Goal: Information Seeking & Learning: Check status

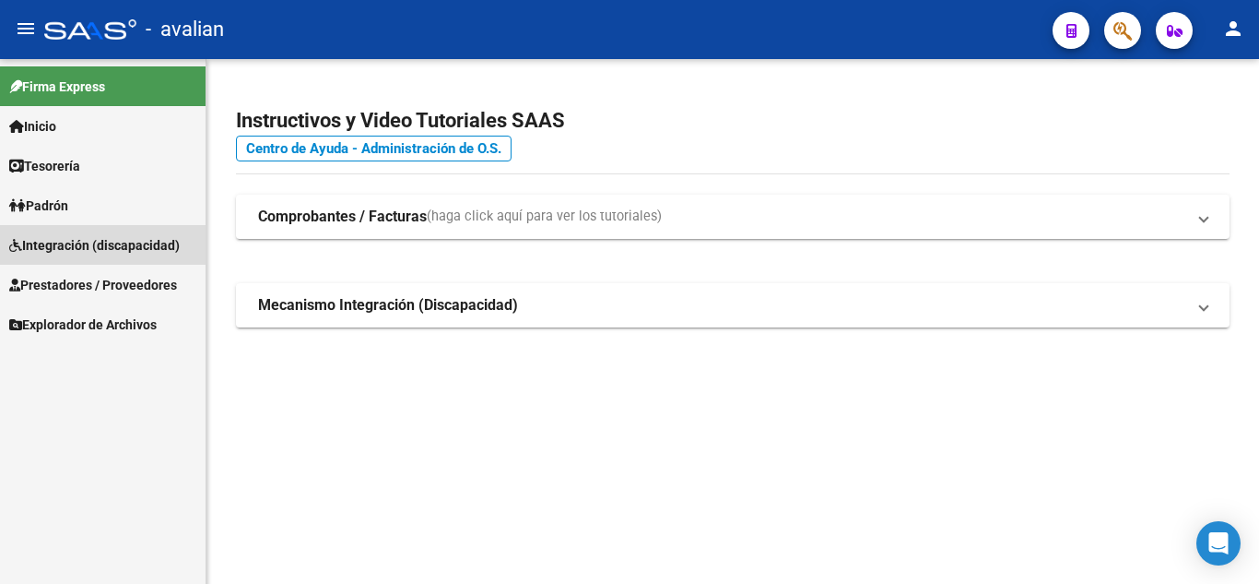
click at [72, 238] on span "Integración (discapacidad)" at bounding box center [94, 245] width 171 height 20
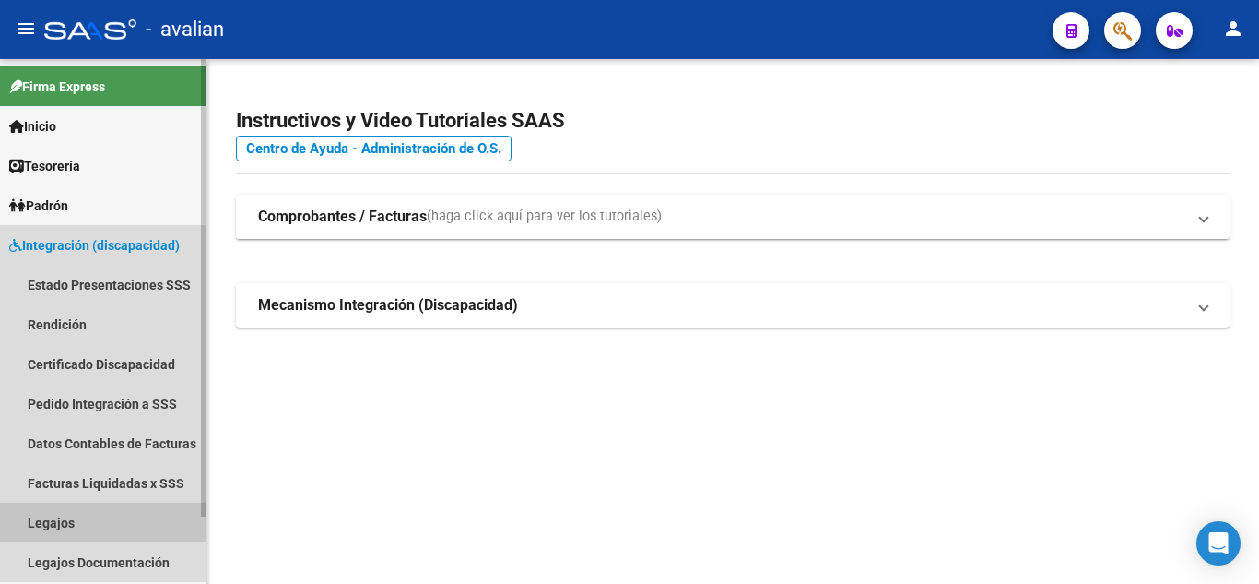
click at [100, 515] on link "Legajos" at bounding box center [103, 522] width 206 height 40
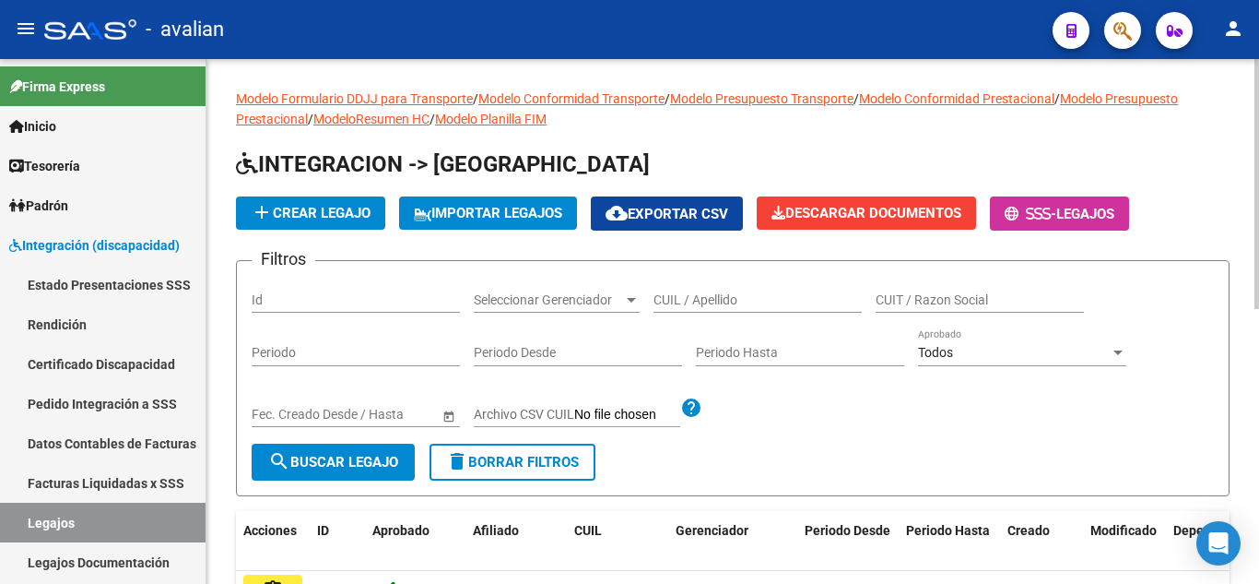
scroll to position [184, 0]
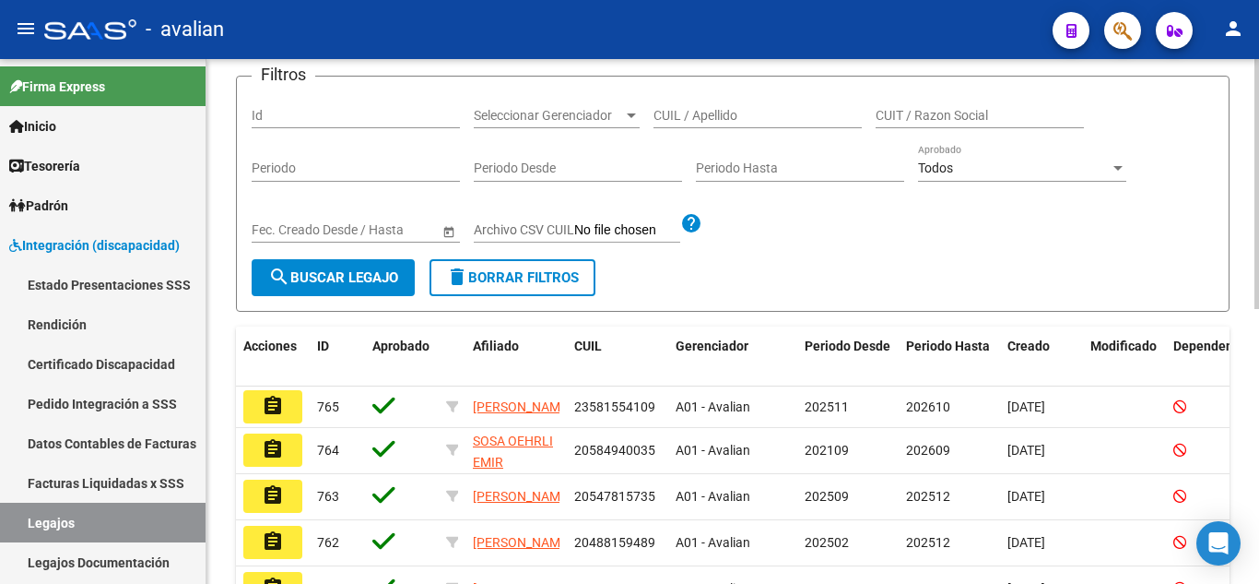
click at [710, 107] on div "CUIL / Apellido" at bounding box center [758, 109] width 208 height 37
paste input "27701309834"
type input "27701309834"
click at [338, 267] on button "search Buscar Legajo" at bounding box center [333, 277] width 163 height 37
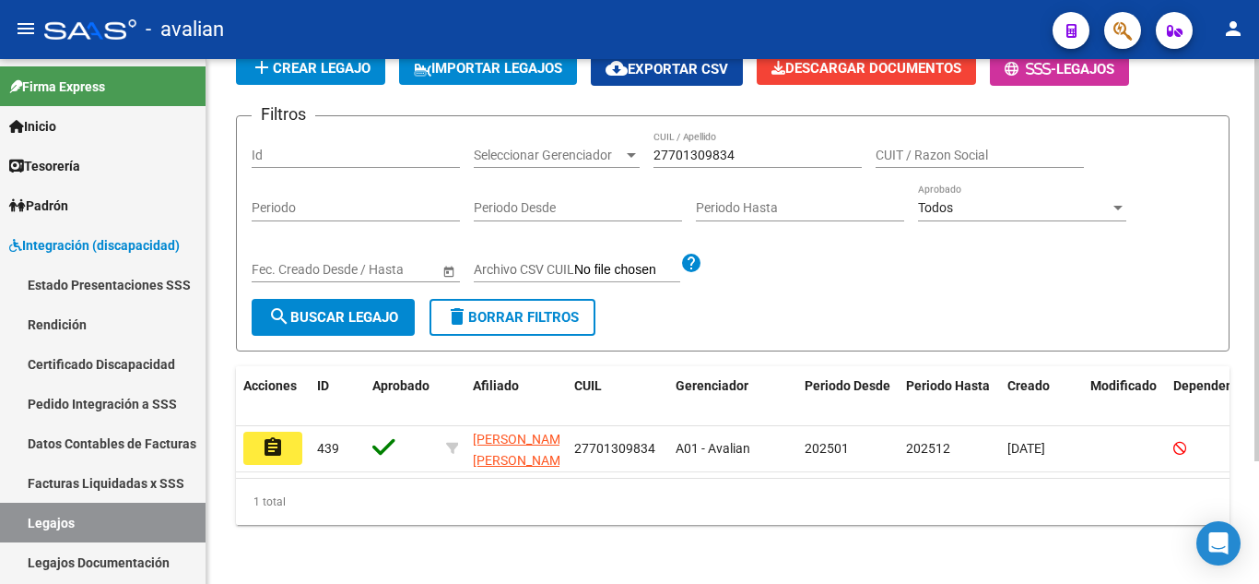
scroll to position [160, 0]
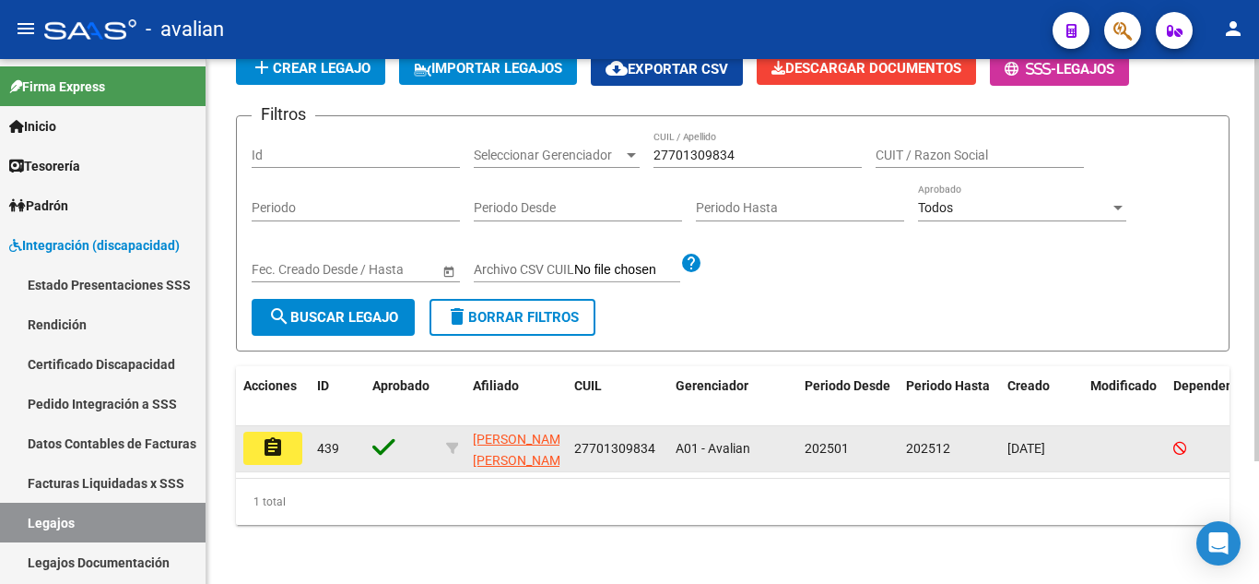
click at [279, 438] on mat-icon "assignment" at bounding box center [273, 447] width 22 height 22
